Goal: Find specific page/section

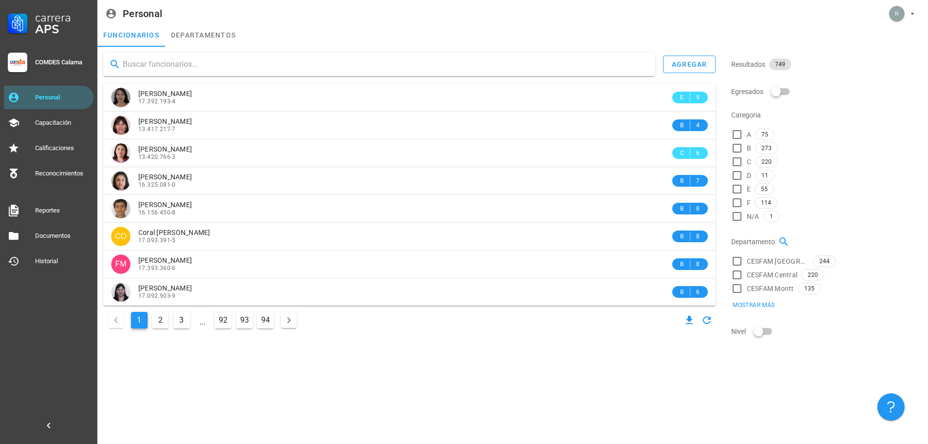
click at [209, 56] on div at bounding box center [379, 64] width 552 height 23
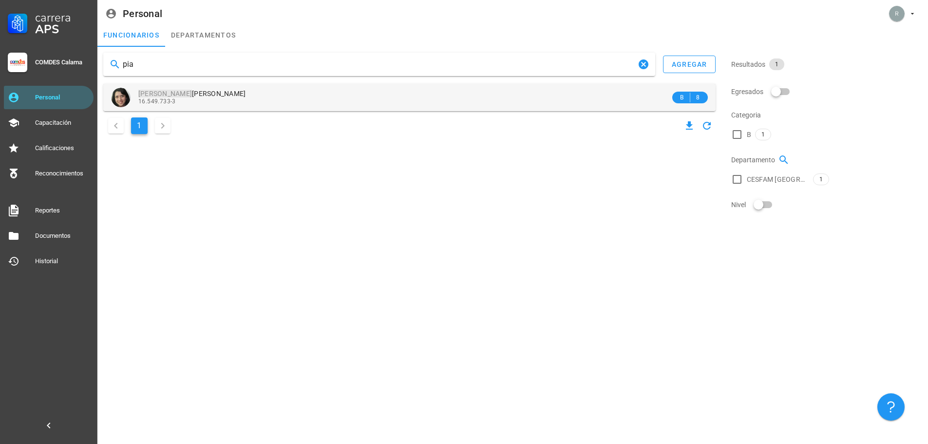
type input "pia"
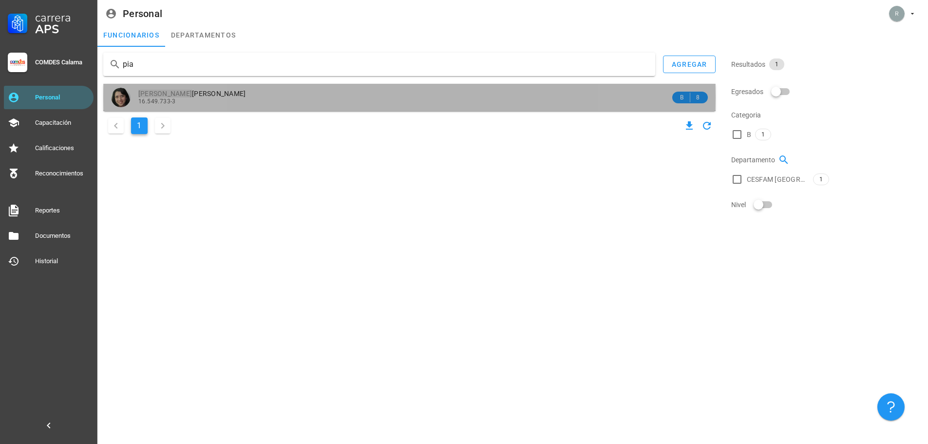
click at [210, 93] on span "[PERSON_NAME]" at bounding box center [192, 94] width 108 height 8
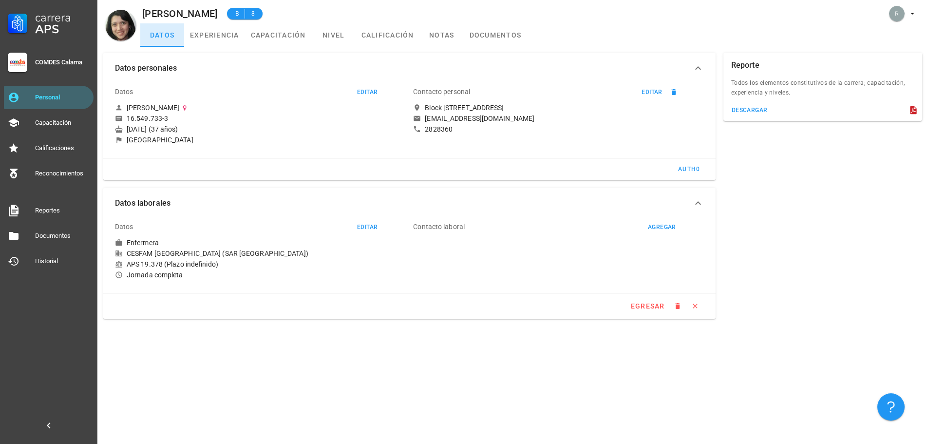
click at [165, 37] on link "datos" at bounding box center [162, 34] width 44 height 23
click at [46, 92] on div "Personal" at bounding box center [62, 98] width 55 height 16
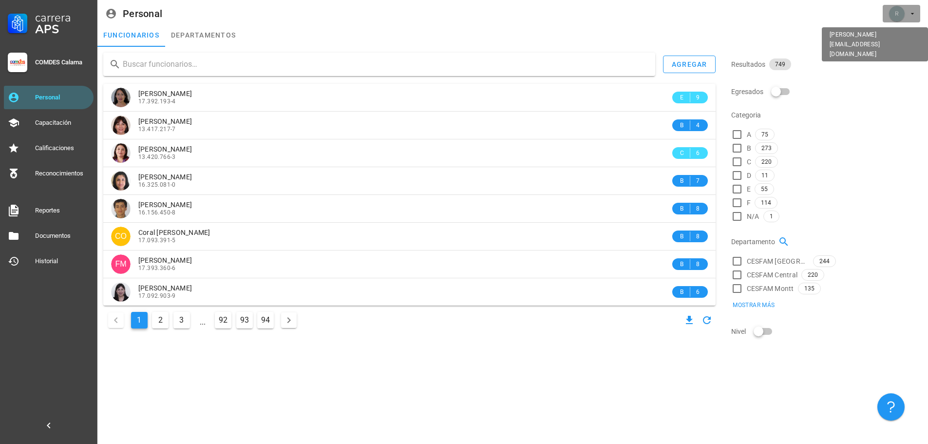
click at [909, 14] on icon "button" at bounding box center [913, 14] width 8 height 8
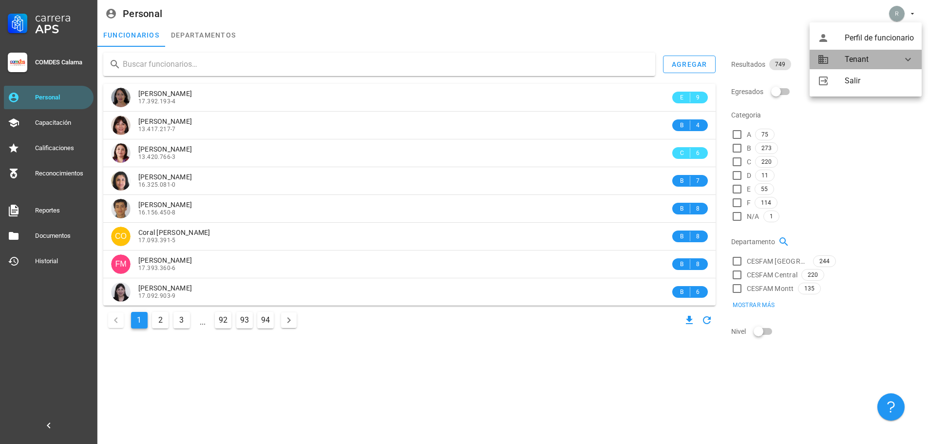
click at [877, 57] on div "Tenant" at bounding box center [868, 59] width 46 height 19
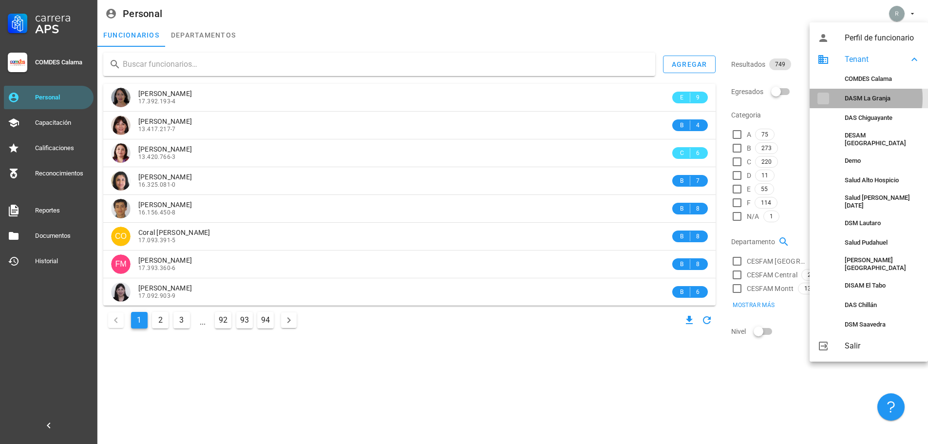
click at [879, 99] on div "DASM La Granja" at bounding box center [883, 99] width 76 height 8
